Goal: Use online tool/utility: Utilize a website feature to perform a specific function

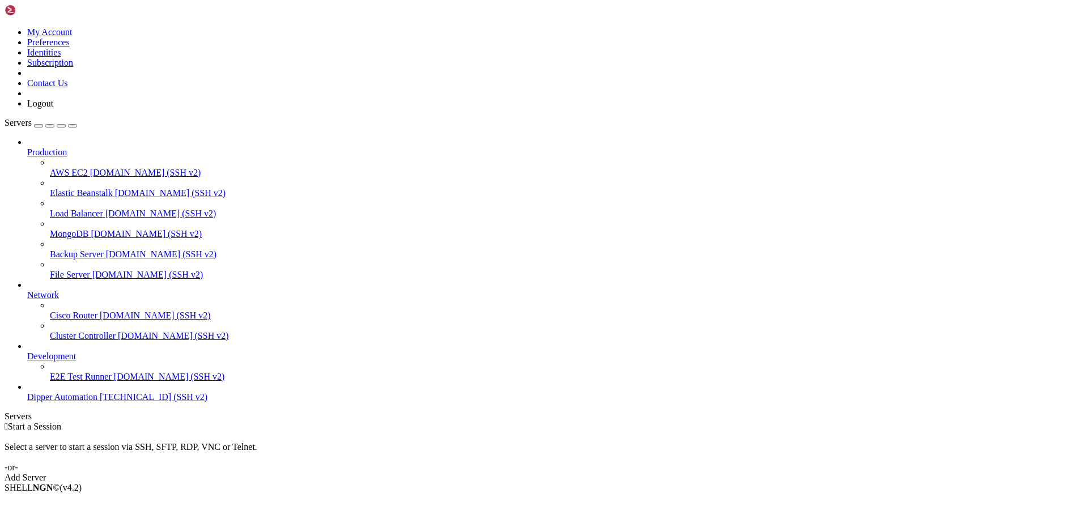
click at [94, 402] on span "Dipper Automation" at bounding box center [62, 397] width 70 height 10
click at [95, 402] on span "Dipper Automation" at bounding box center [62, 397] width 70 height 10
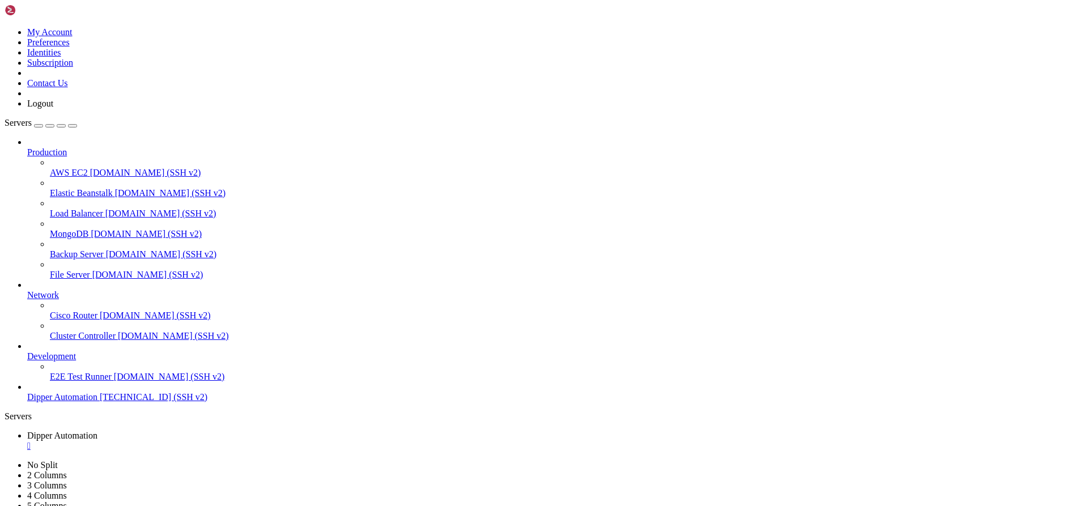
drag, startPoint x: 51, startPoint y: 645, endPoint x: 109, endPoint y: 768, distance: 135.6
drag, startPoint x: 172, startPoint y: 997, endPoint x: 249, endPoint y: 986, distance: 77.8
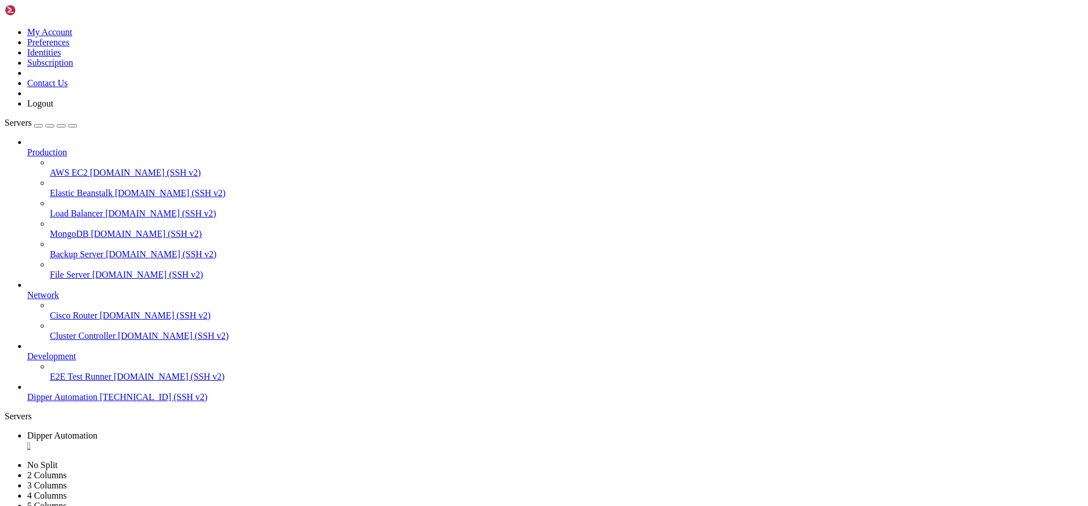
drag, startPoint x: 233, startPoint y: 938, endPoint x: 235, endPoint y: 944, distance: 6.5
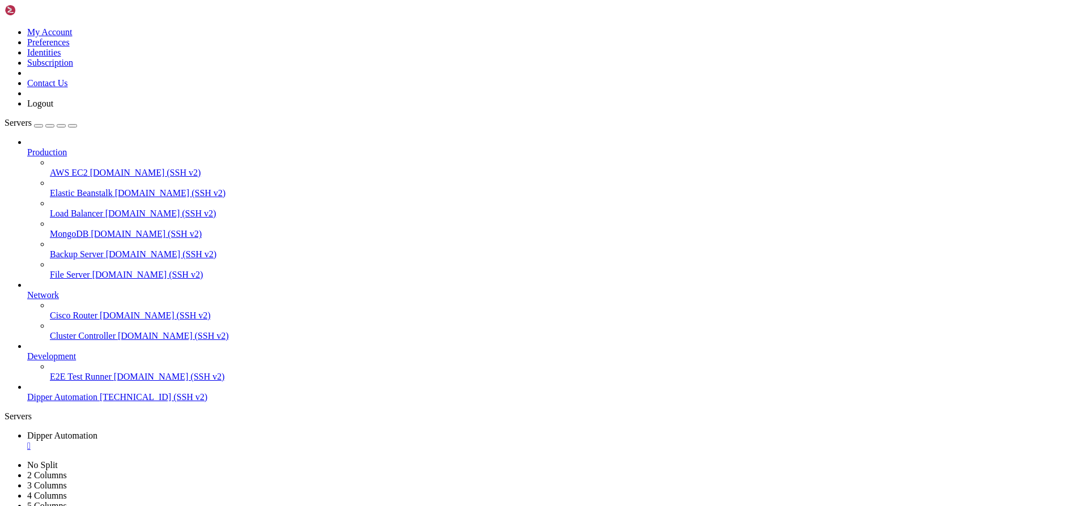
drag, startPoint x: 152, startPoint y: 783, endPoint x: 168, endPoint y: 878, distance: 96.6
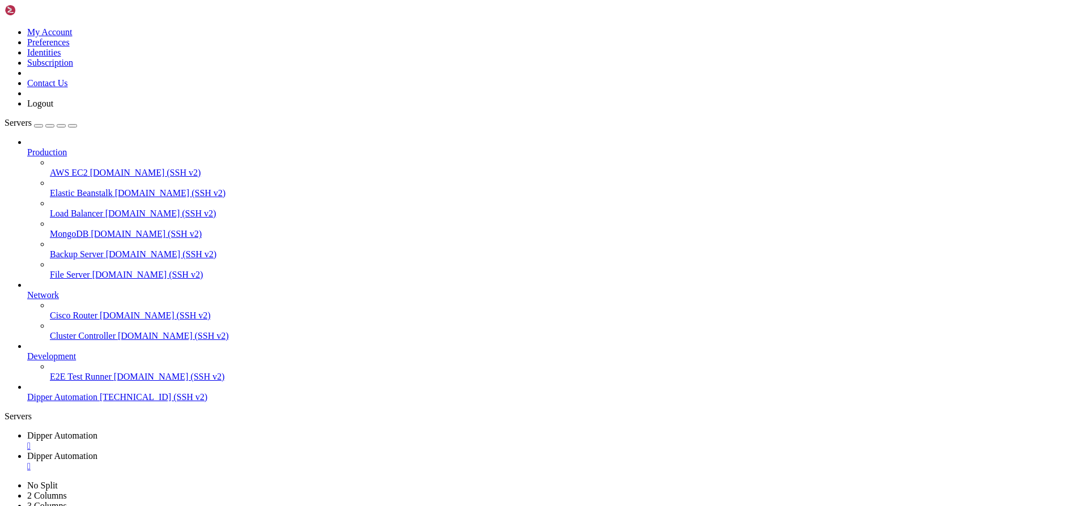
type input "/root"
click at [97, 431] on span "Dipper Automation" at bounding box center [62, 436] width 70 height 10
